Goal: Task Accomplishment & Management: Manage account settings

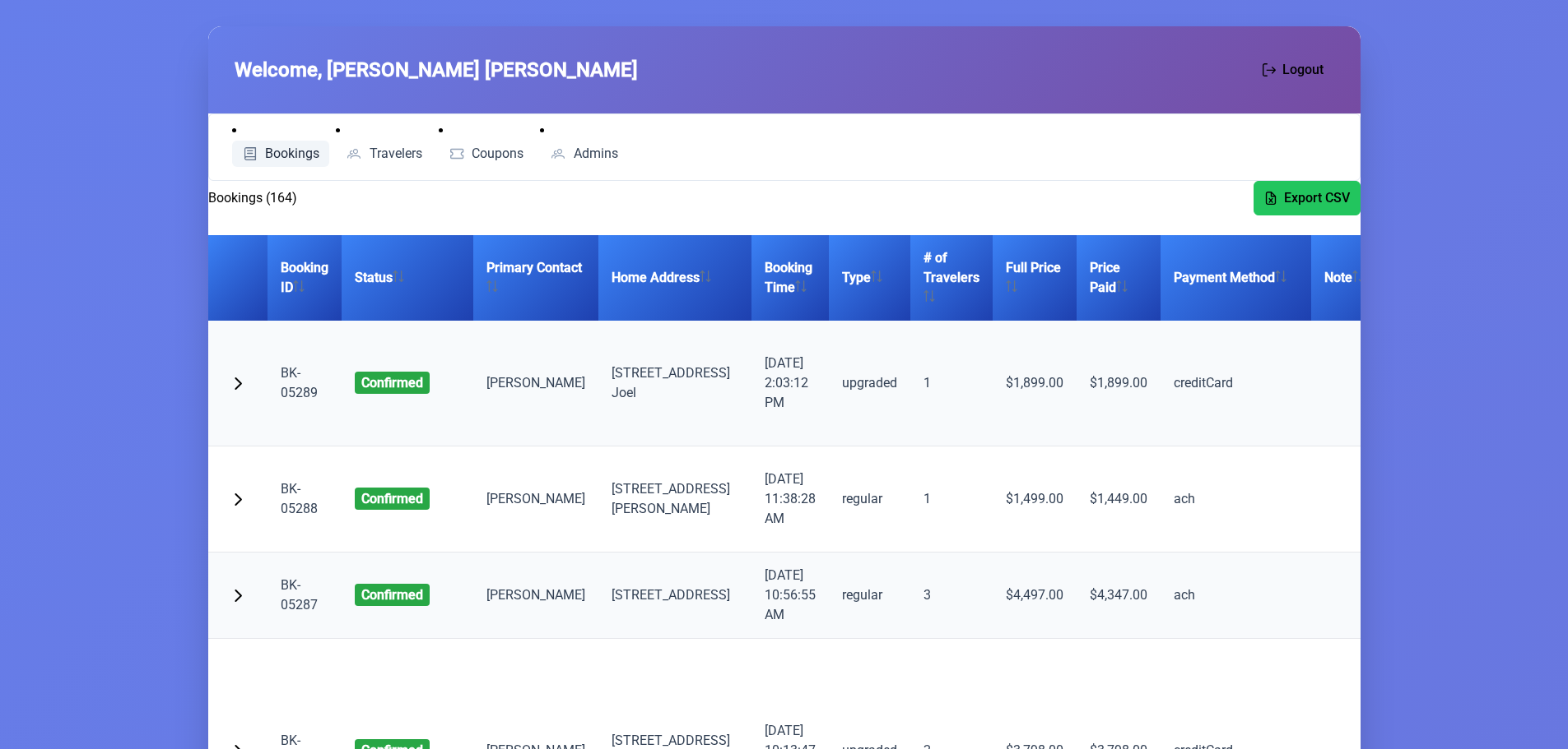
click at [276, 149] on span "Bookings" at bounding box center [292, 154] width 54 height 13
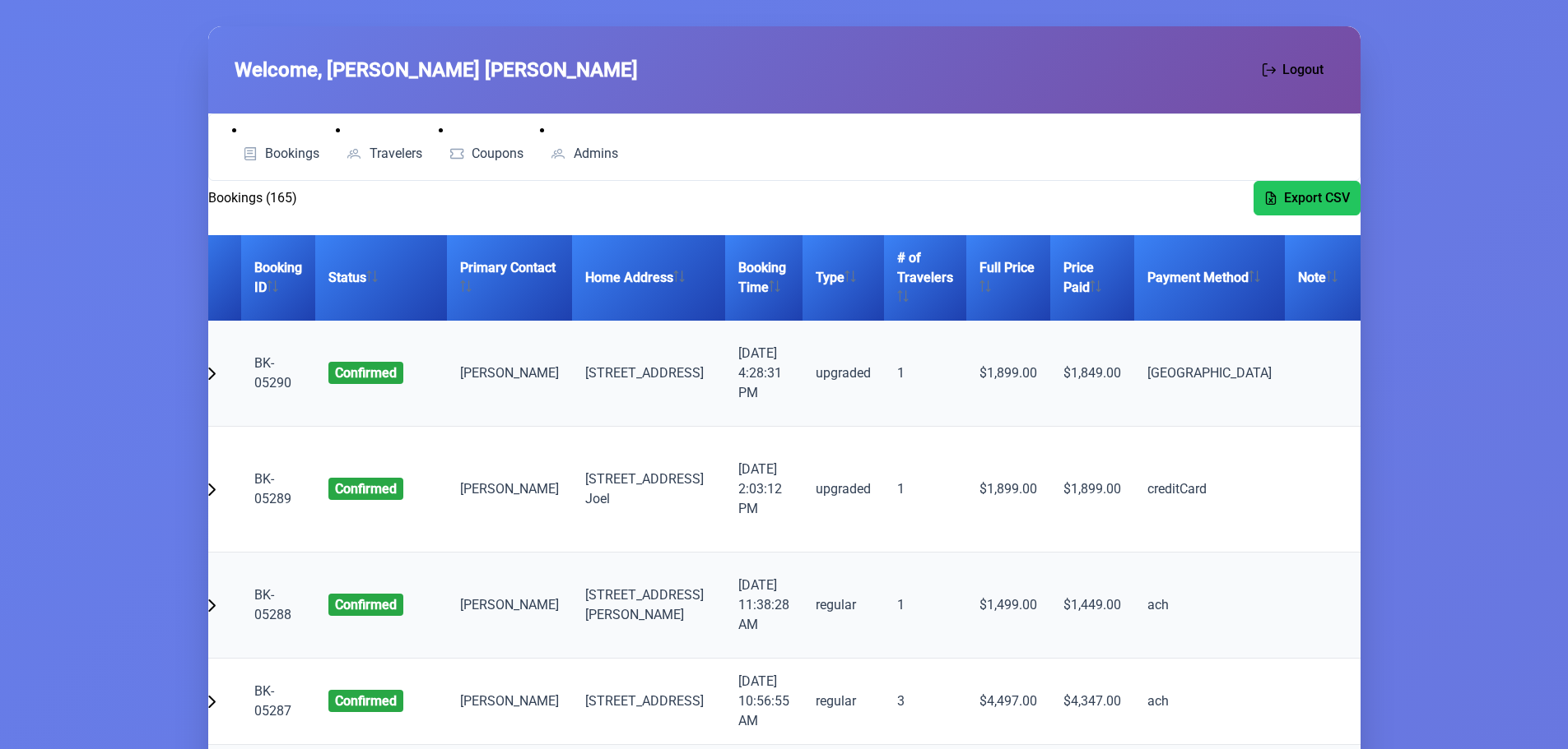
scroll to position [0, 115]
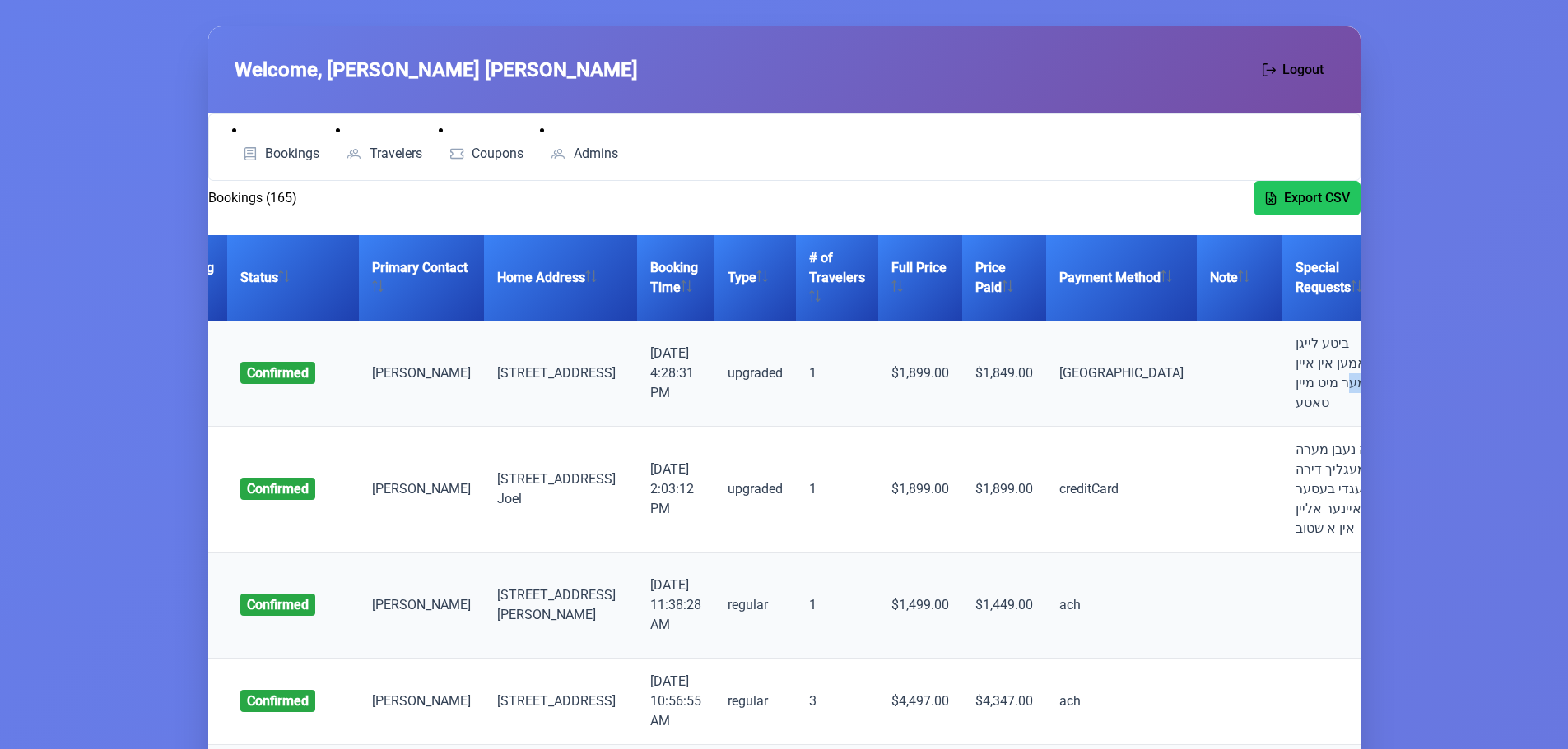
drag, startPoint x: 1319, startPoint y: 380, endPoint x: 1234, endPoint y: 382, distance: 85.0
click at [1282, 382] on td "ביטע לייגן צוזאמען אין איין צומער מיט מיין טאטע" at bounding box center [1344, 374] width 125 height 106
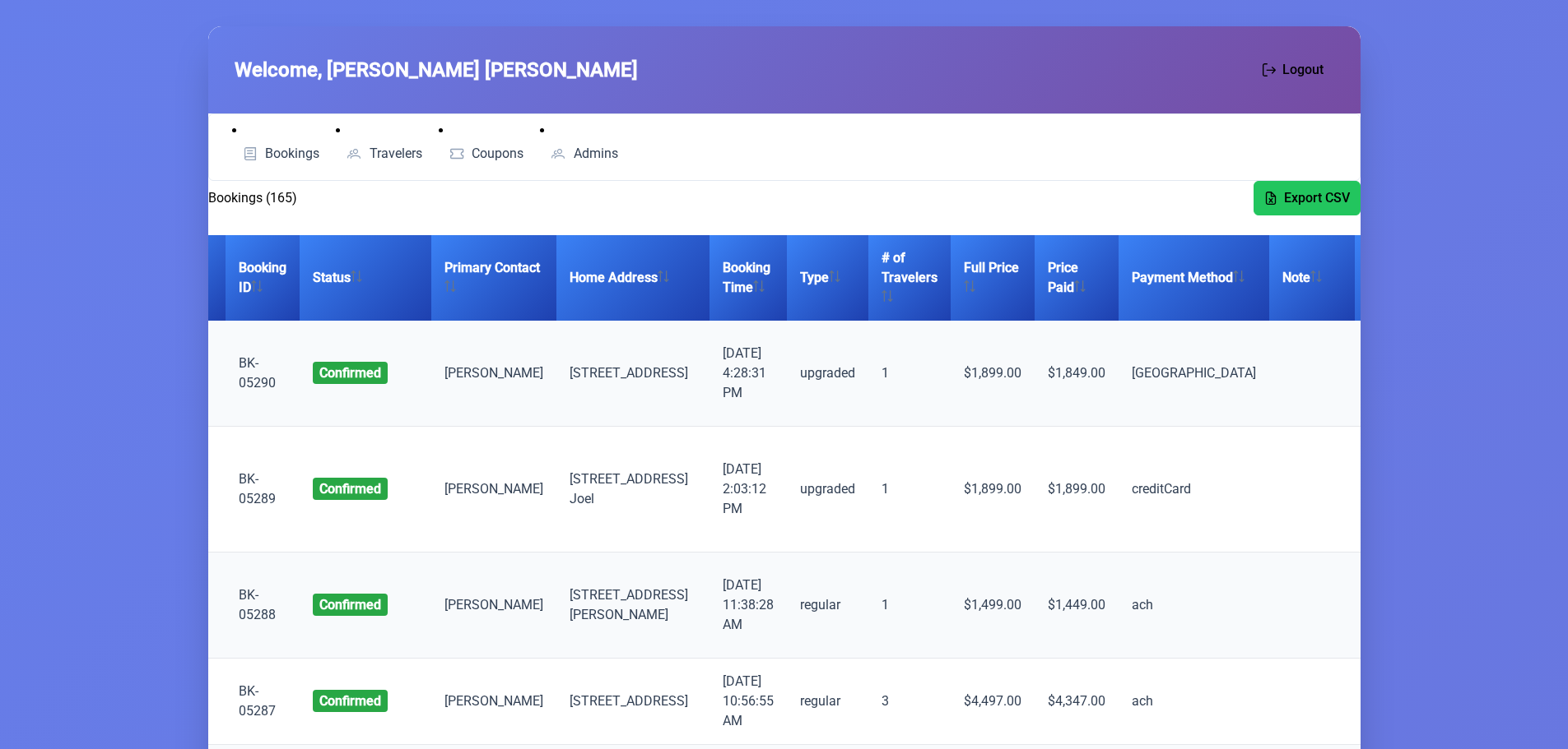
scroll to position [0, 0]
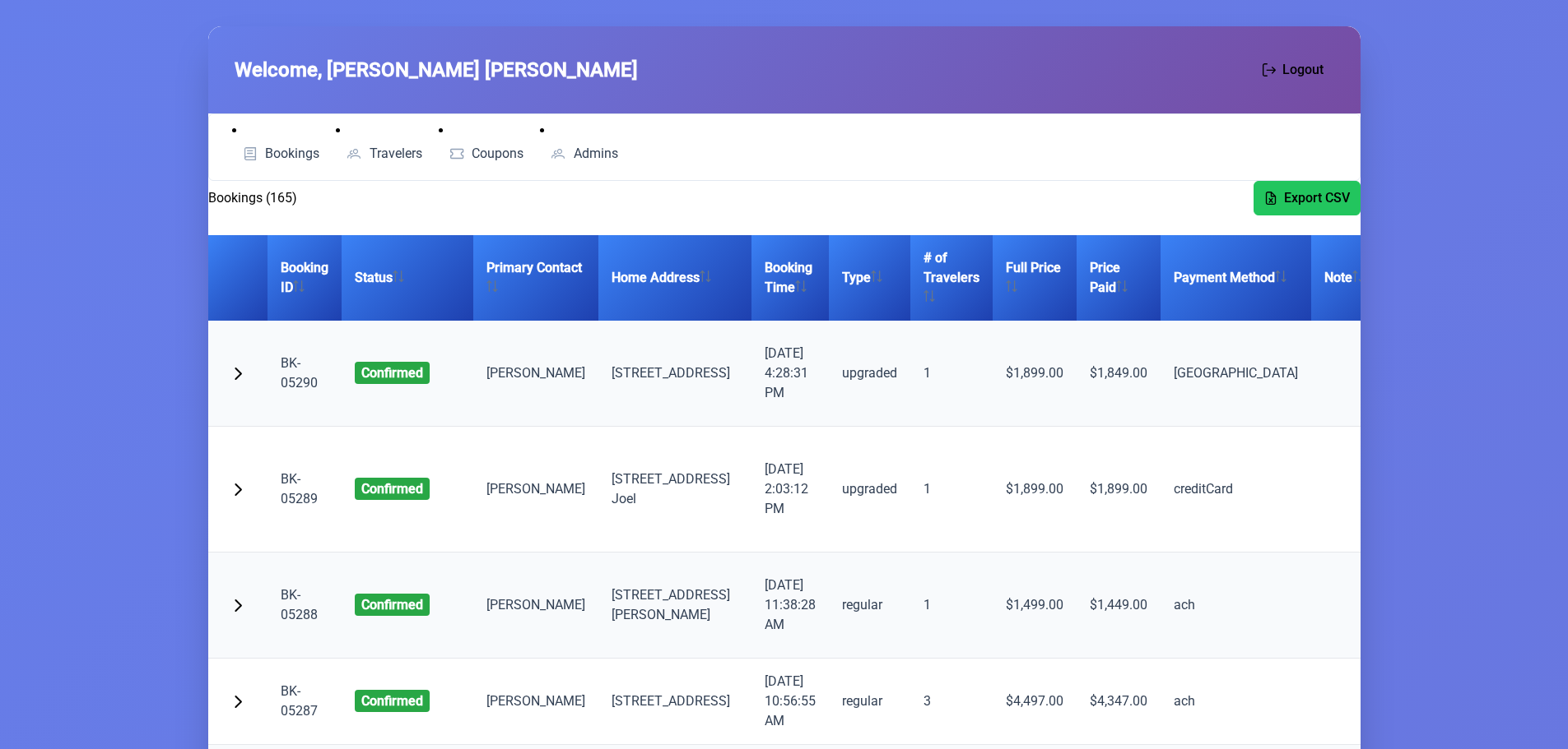
drag, startPoint x: 518, startPoint y: 382, endPoint x: 508, endPoint y: 372, distance: 14.1
click at [508, 372] on tr "BK-05290 confirmed Shmiel Lev 3 Moundfield Road, London 9/18/2025, 4:28:31 PM u…" at bounding box center [927, 374] width 1438 height 106
click at [508, 372] on td "Shmiel Lev" at bounding box center [536, 374] width 125 height 106
click at [234, 374] on span "button" at bounding box center [238, 372] width 13 height 13
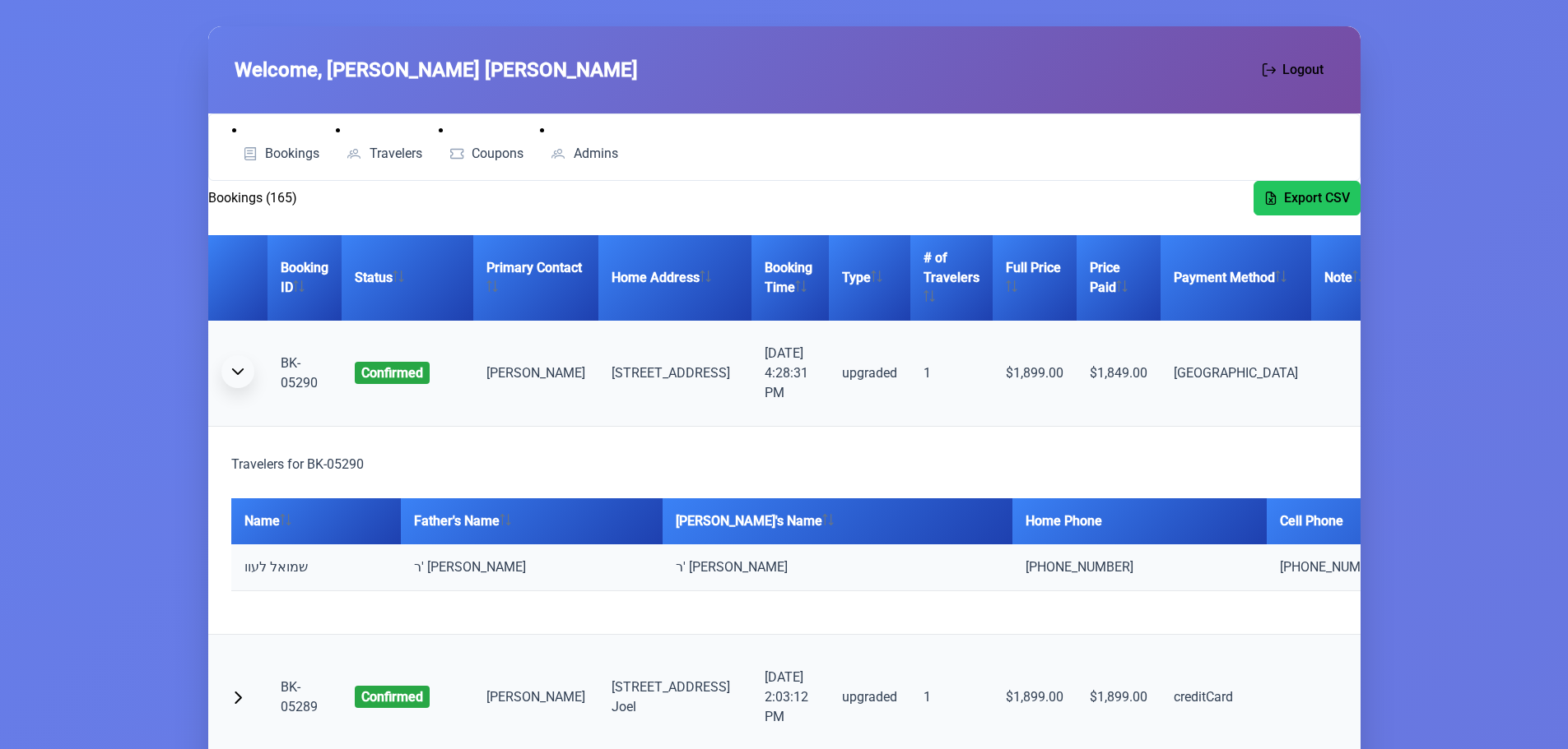
click at [234, 374] on span "button" at bounding box center [238, 372] width 13 height 13
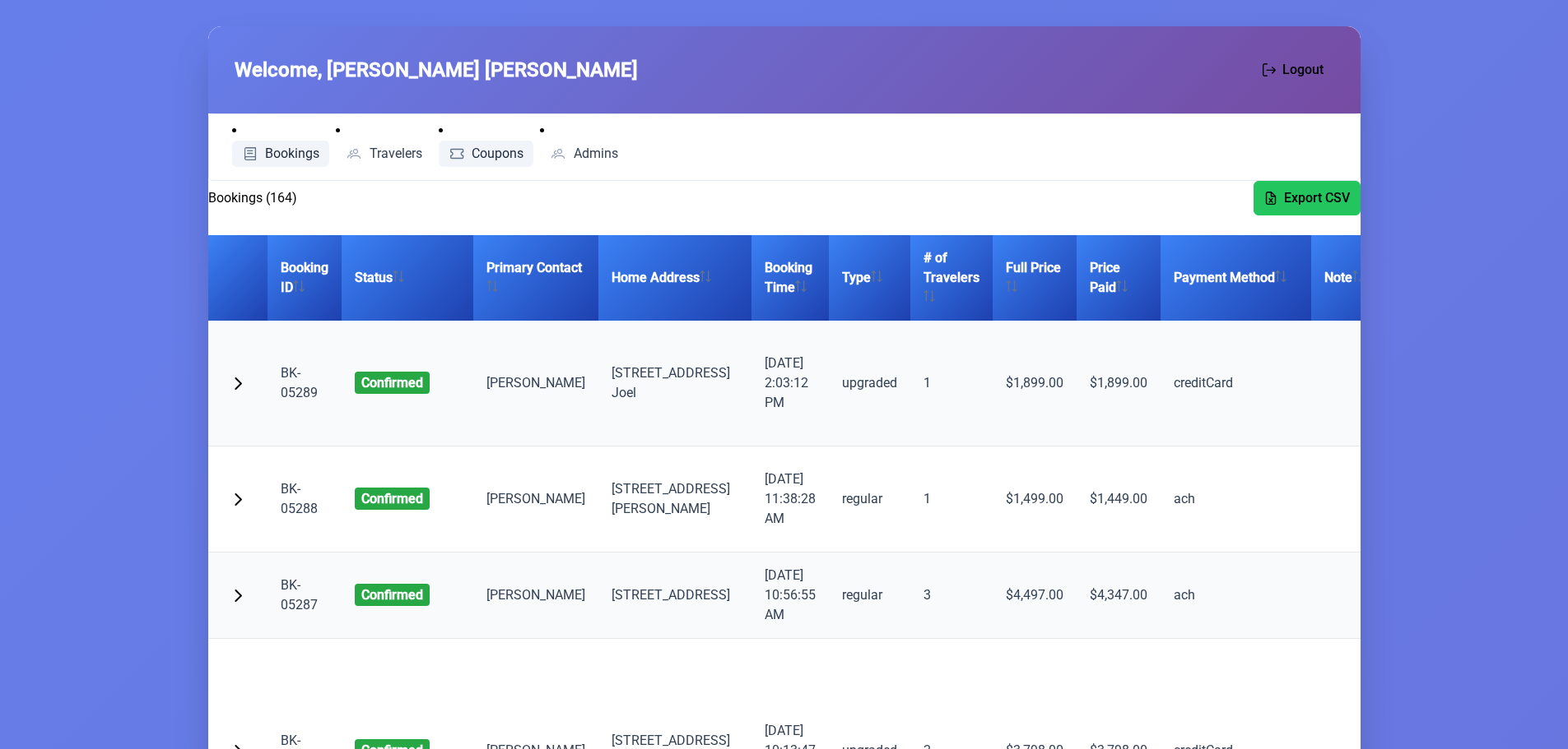
click at [494, 148] on span "Coupons" at bounding box center [497, 154] width 52 height 13
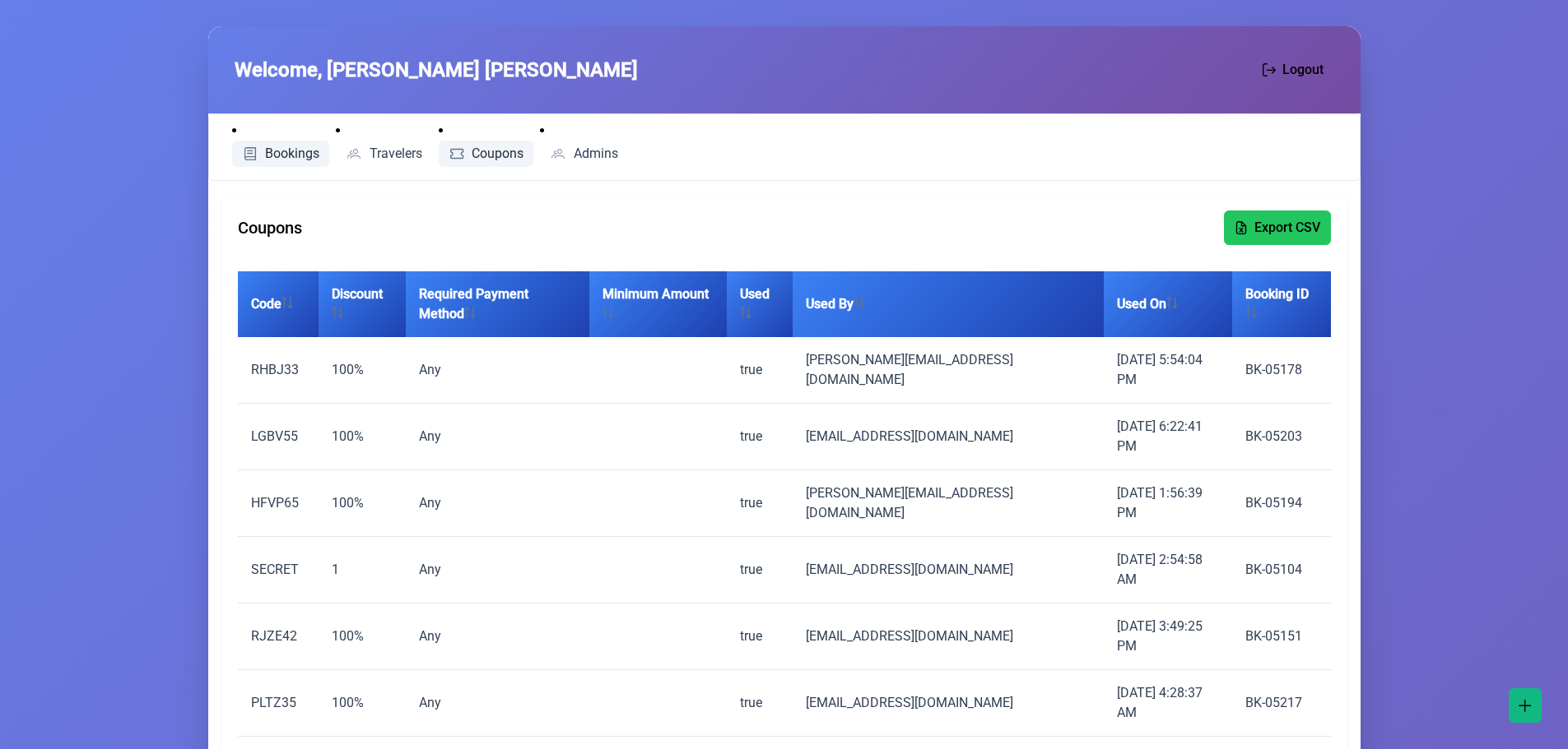
click at [274, 150] on span "Bookings" at bounding box center [292, 154] width 54 height 13
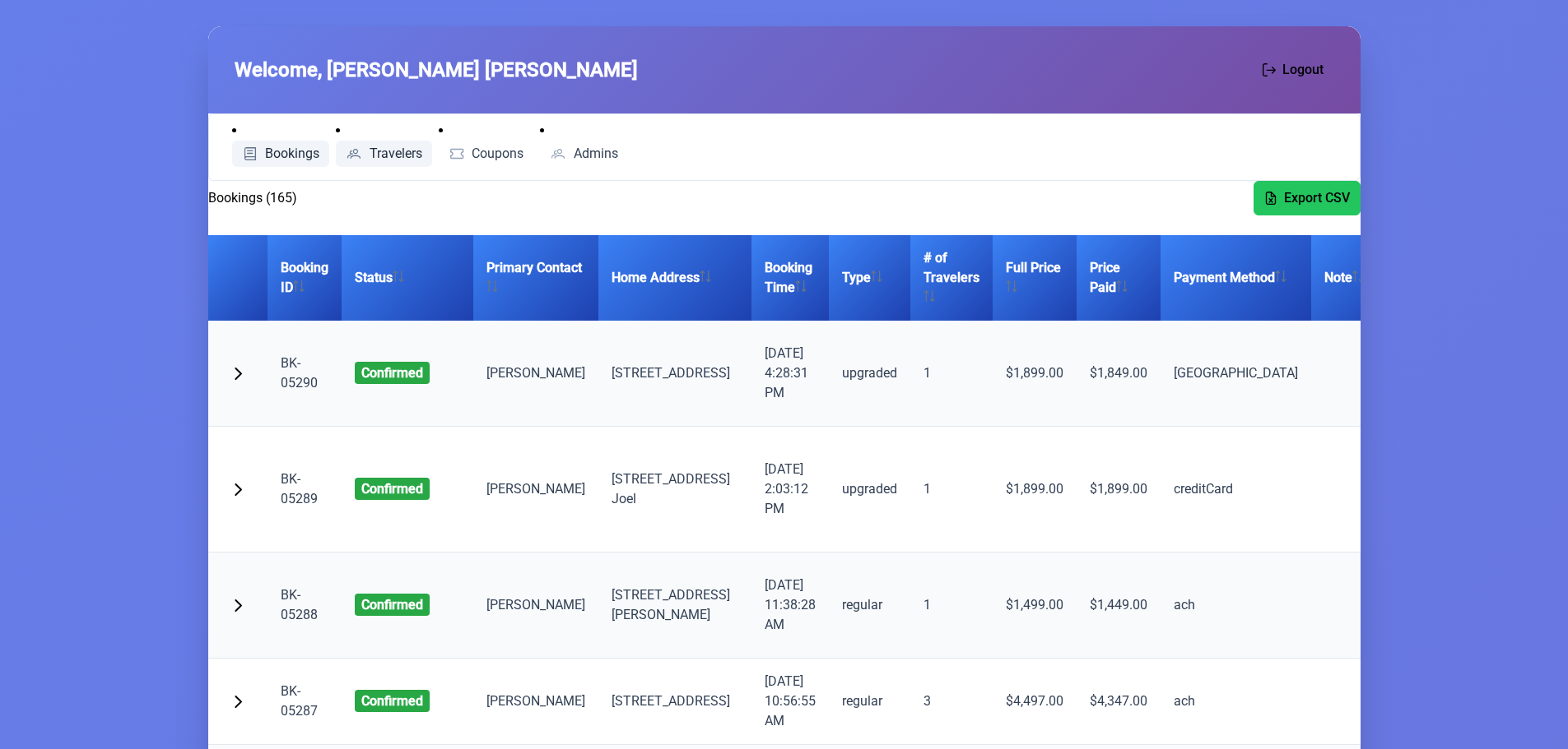
click at [390, 160] on span "Travelers" at bounding box center [395, 154] width 52 height 13
